Goal: Task Accomplishment & Management: Manage account settings

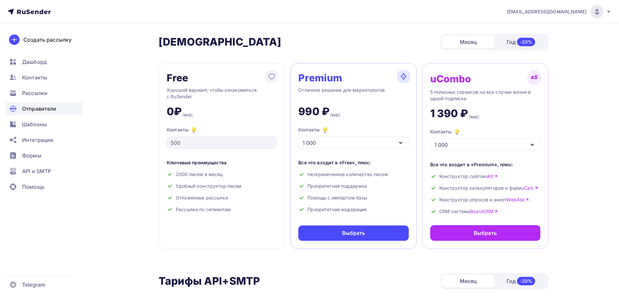
click at [58, 110] on div "Отправители" at bounding box center [43, 108] width 77 height 13
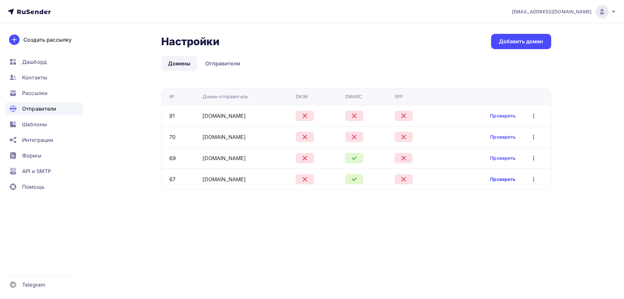
click at [506, 177] on link "Проверить" at bounding box center [502, 179] width 25 height 6
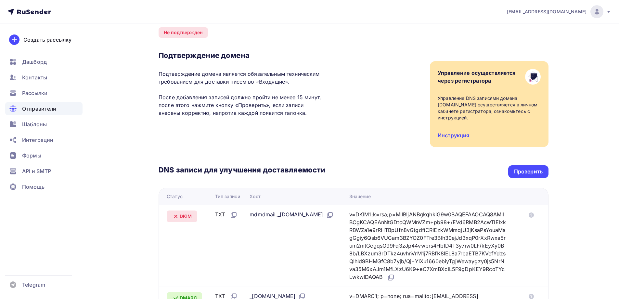
scroll to position [130, 0]
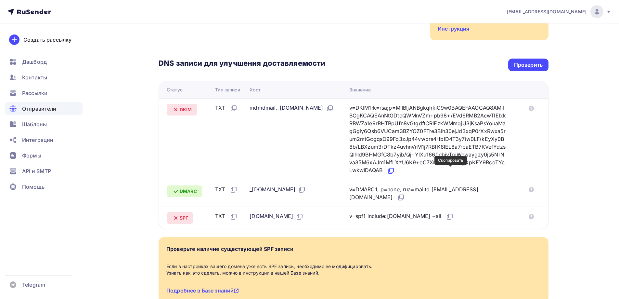
click at [395, 167] on icon at bounding box center [391, 171] width 8 height 8
click at [454, 216] on icon at bounding box center [450, 216] width 8 height 8
click at [452, 216] on icon at bounding box center [450, 216] width 4 height 4
click at [532, 68] on div "DNS записи для улучшения доставляемости Проверить Статус Тип записи Хост Значен…" at bounding box center [354, 134] width 390 height 189
click at [532, 65] on div "Проверить" at bounding box center [528, 64] width 29 height 7
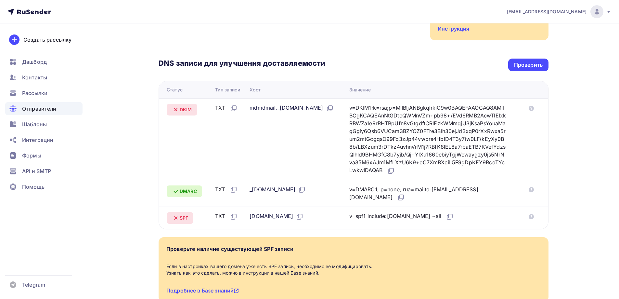
click at [245, 51] on div "DNS записи для улучшения доставляемости Проверить Статус Тип записи Хост Значен…" at bounding box center [354, 134] width 390 height 189
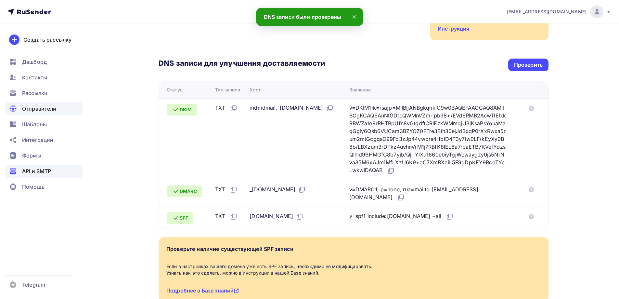
click at [30, 173] on span "API и SMTP" at bounding box center [36, 171] width 29 height 8
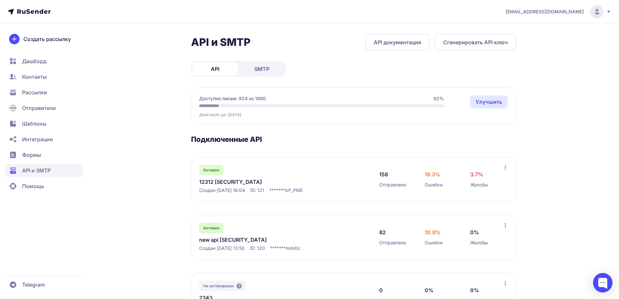
click at [268, 71] on span "SMTP" at bounding box center [261, 69] width 15 height 8
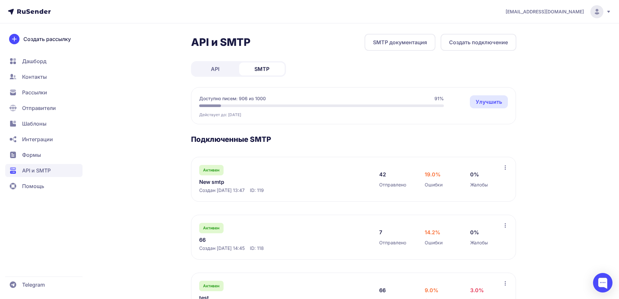
click at [220, 182] on link "New smtp" at bounding box center [265, 182] width 133 height 8
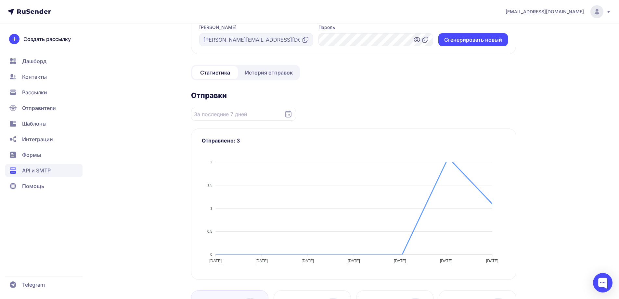
scroll to position [32, 0]
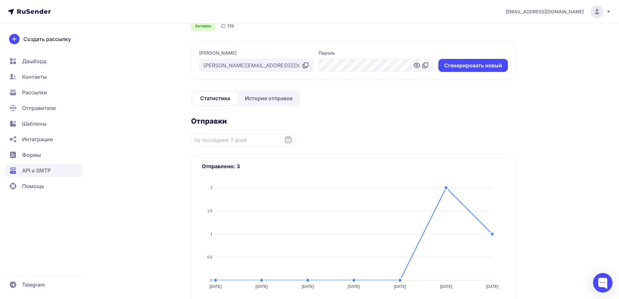
click at [268, 97] on span "История отправок" at bounding box center [269, 98] width 48 height 8
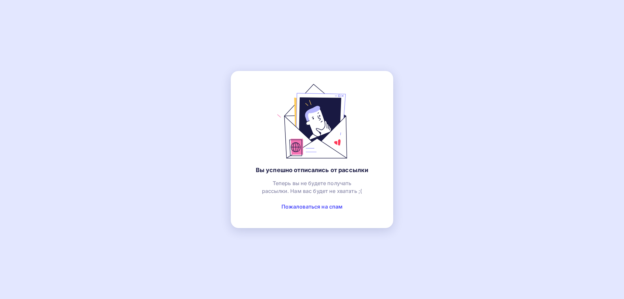
click at [303, 208] on link "Пожаловаться на спам" at bounding box center [311, 206] width 61 height 6
click at [309, 205] on link "Пожаловаться на спам" at bounding box center [311, 206] width 61 height 6
click at [303, 208] on link "Пожаловаться на спам" at bounding box center [311, 206] width 61 height 6
click at [329, 206] on link "Пожаловаться на спам" at bounding box center [311, 206] width 61 height 6
